Goal: Information Seeking & Learning: Learn about a topic

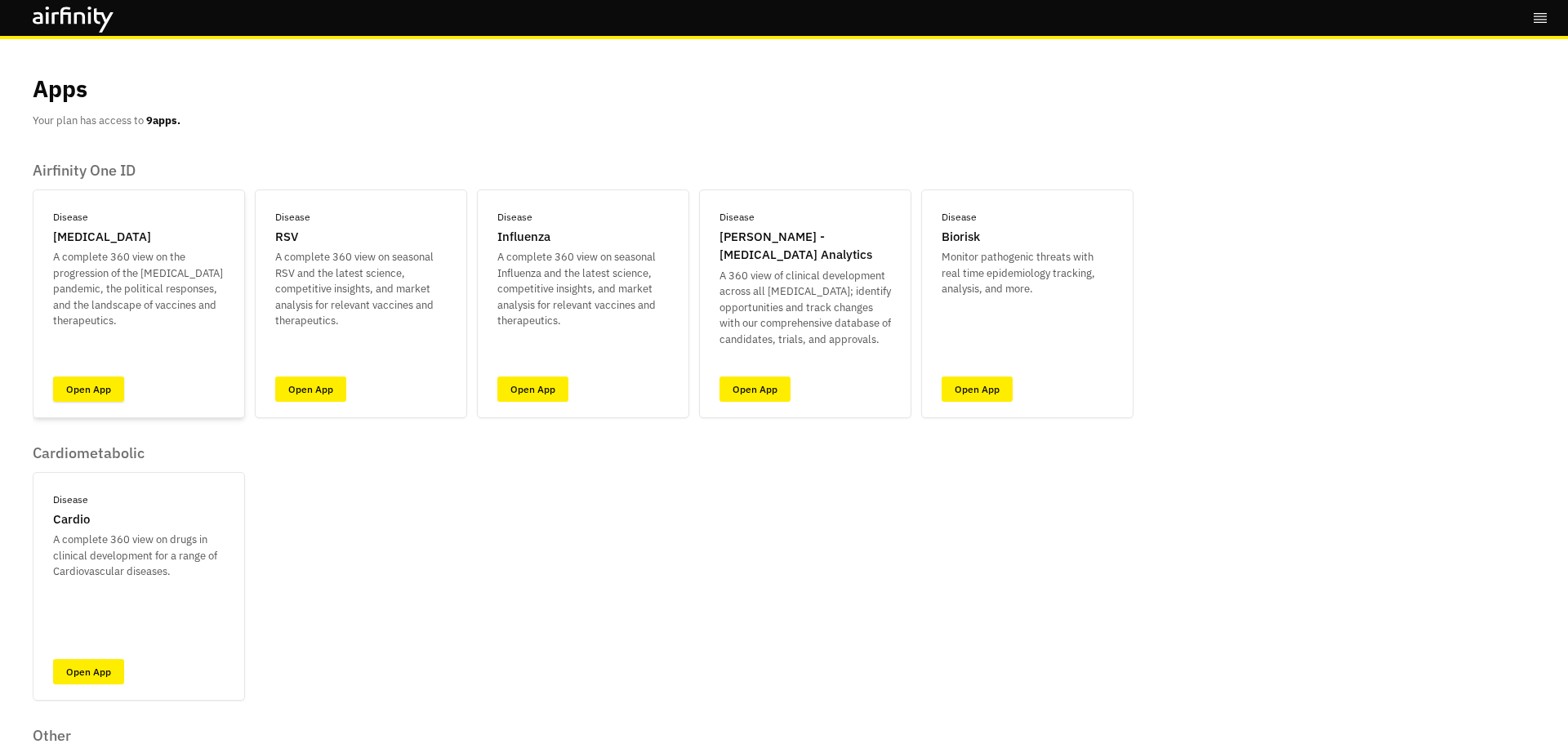
click at [79, 395] on link "Open App" at bounding box center [88, 389] width 71 height 25
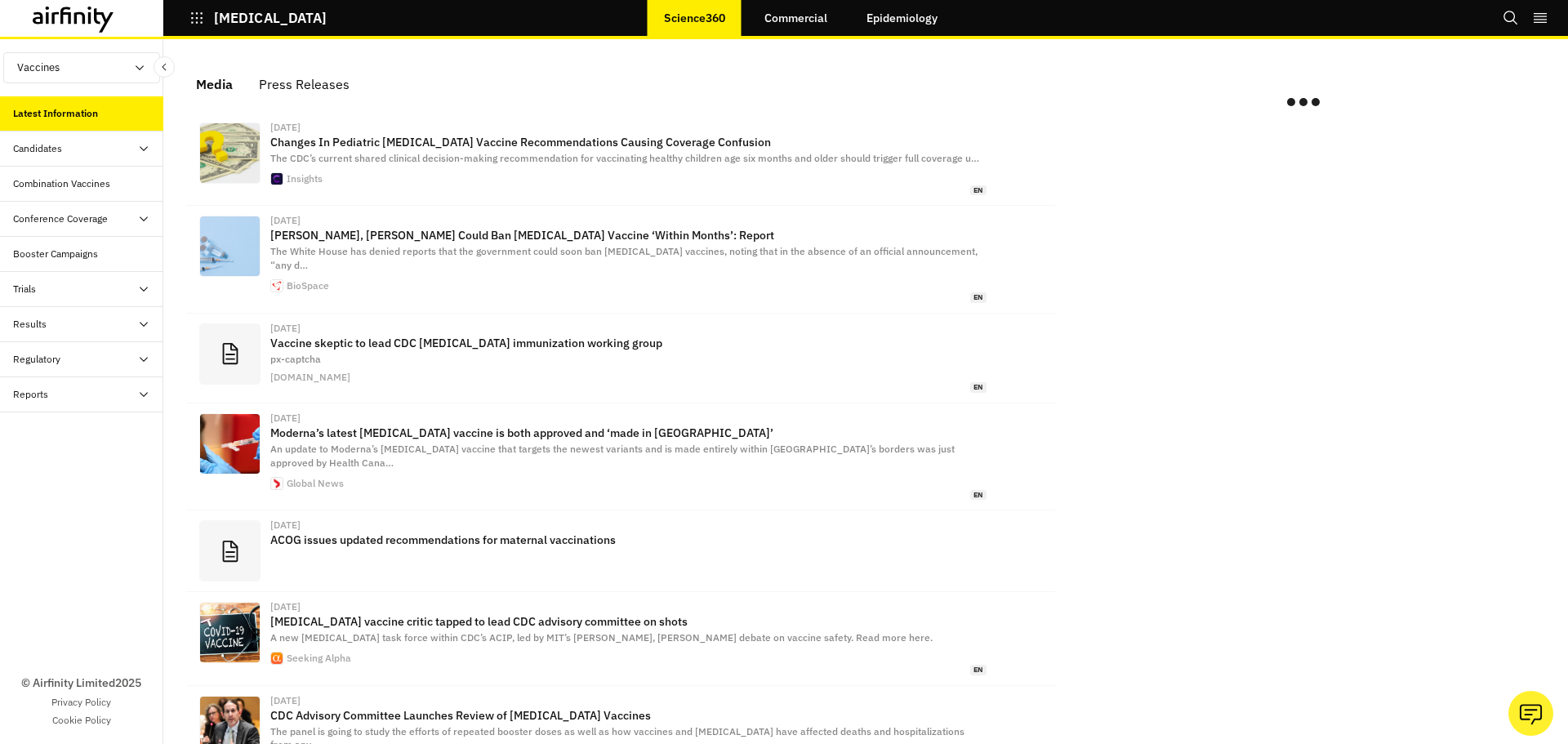
click at [958, 19] on div "[MEDICAL_DATA] Science360 Commercial Epidemiology Bookmarks Settings Tutorials …" at bounding box center [784, 20] width 1568 height 39
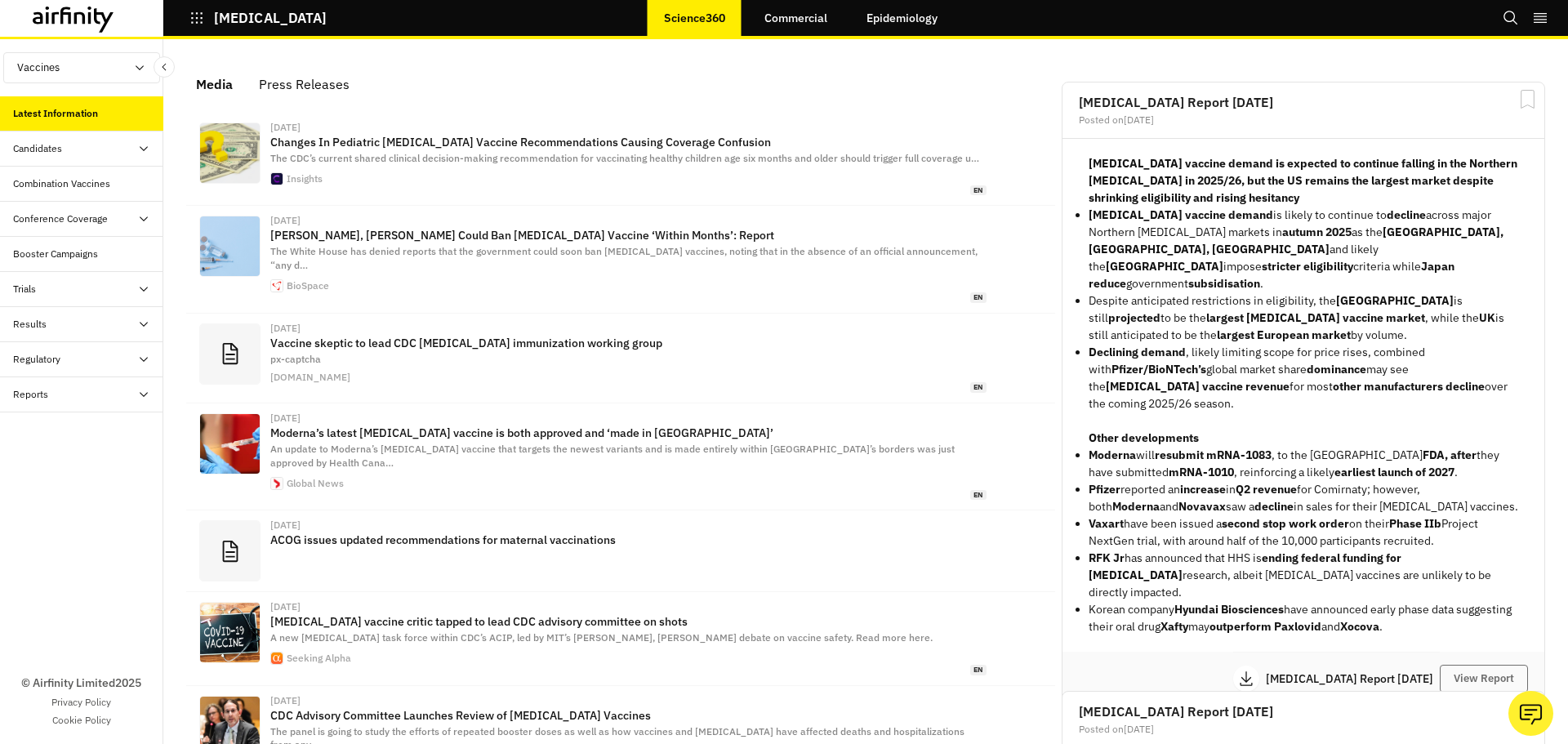
scroll to position [1013, 478]
click at [918, 19] on link "Epidemiology" at bounding box center [901, 18] width 104 height 39
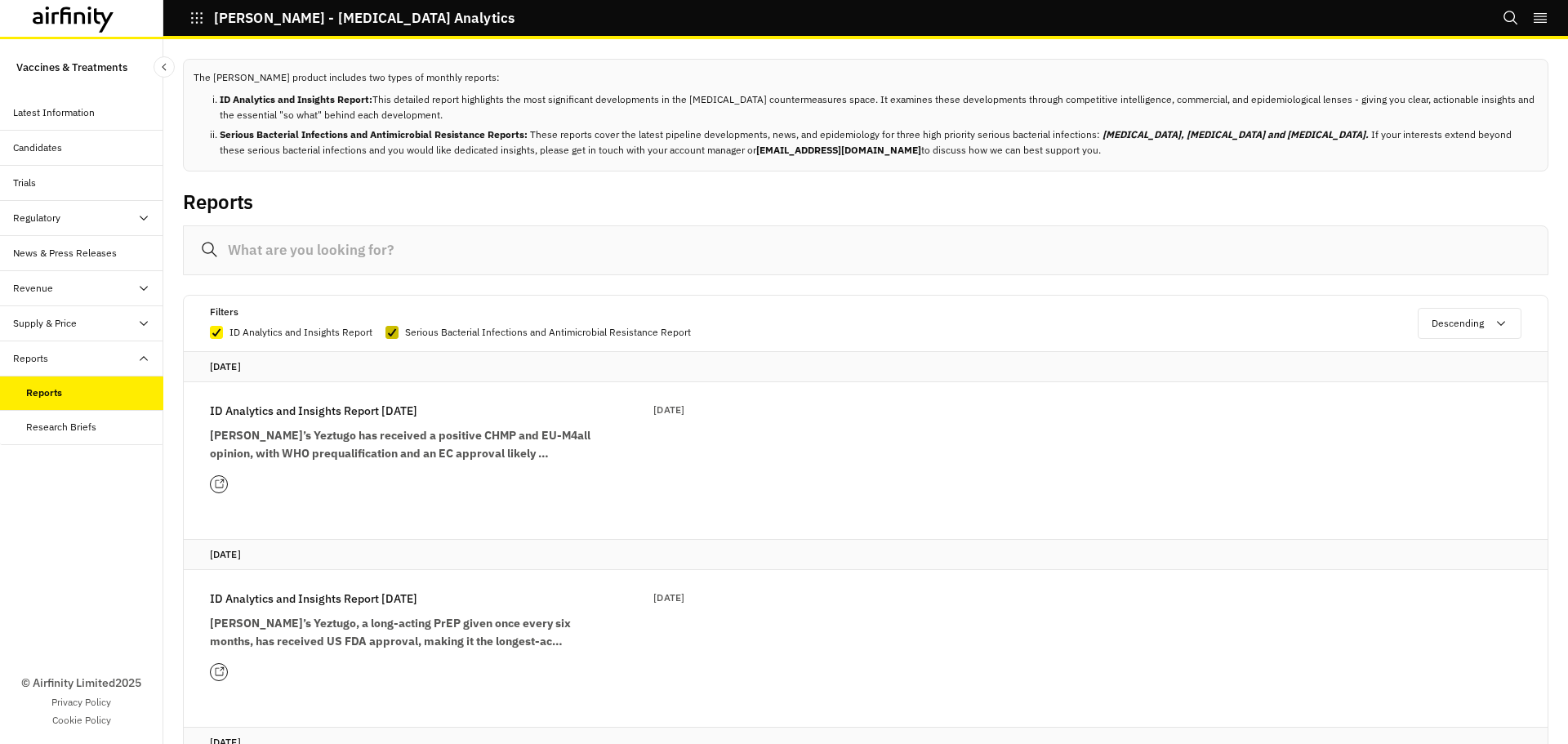
click at [394, 334] on icon at bounding box center [392, 333] width 10 height 8
click at [386, 333] on input "Serious Bacterial Infections and Antimicrobial Resistance Report" at bounding box center [385, 332] width 1 height 1
click at [394, 334] on span at bounding box center [392, 333] width 13 height 13
click at [386, 333] on input "Serious Bacterial Infections and Antimicrobial Resistance Report" at bounding box center [385, 332] width 1 height 1
checkbox input "true"
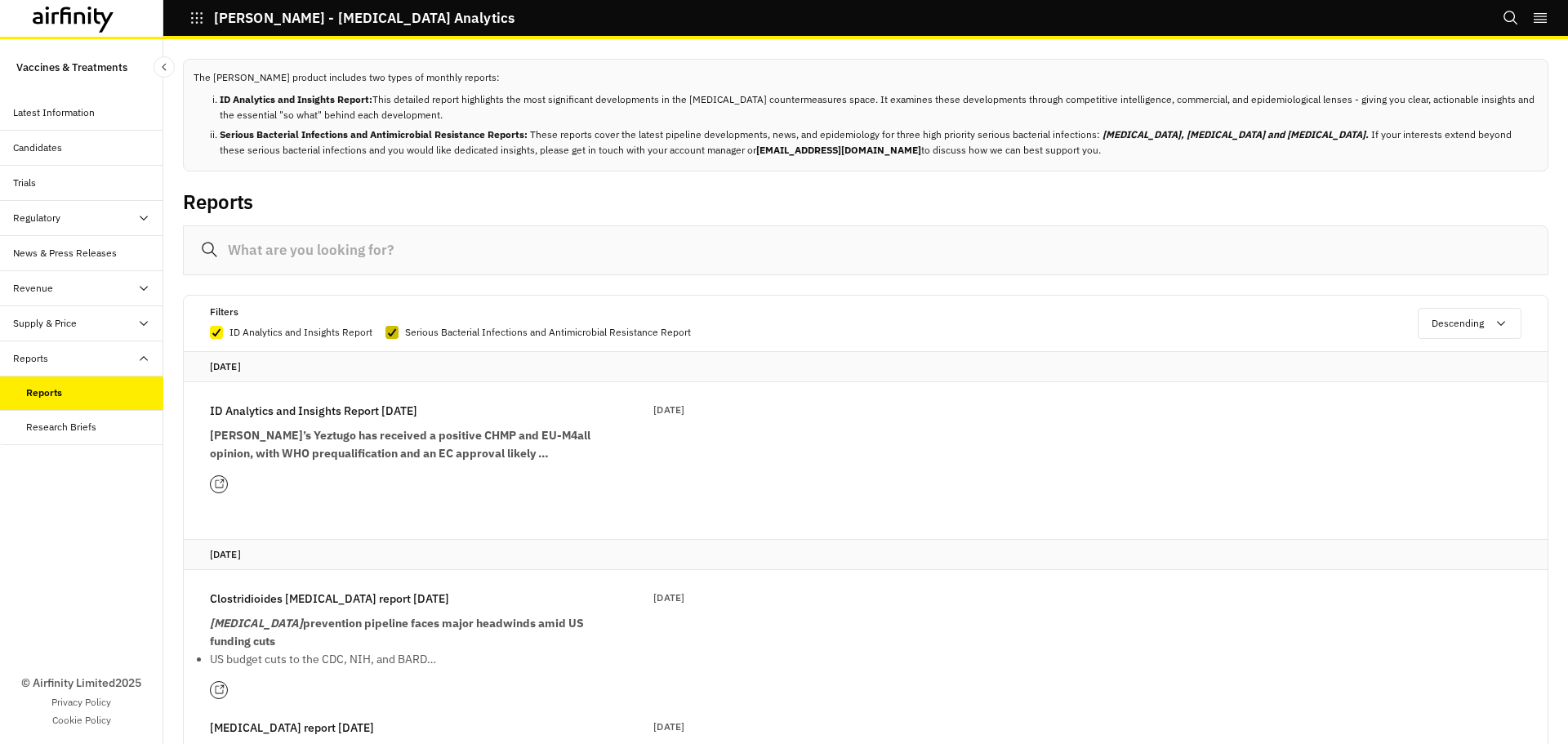
click at [954, 406] on div "[DATE] ID Analytics and Insights Report [DATE] Aug 2025 [PERSON_NAME]’s Yeztugo…" at bounding box center [865, 433] width 1364 height 162
